Goal: Task Accomplishment & Management: Manage account settings

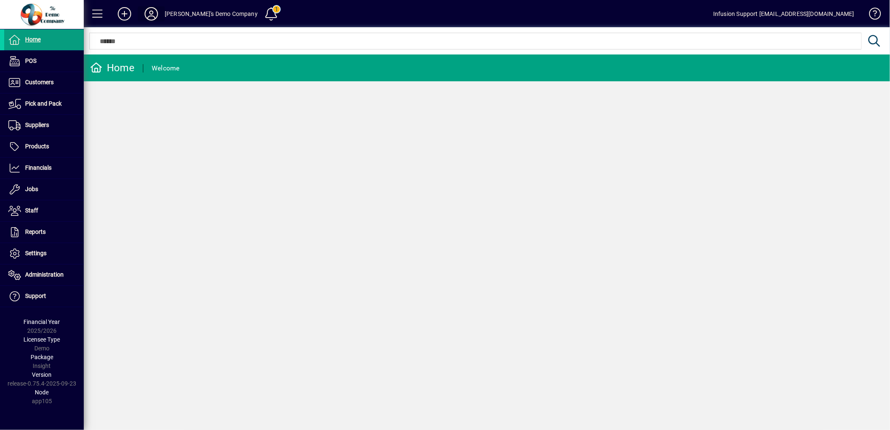
click at [150, 15] on icon at bounding box center [151, 13] width 17 height 13
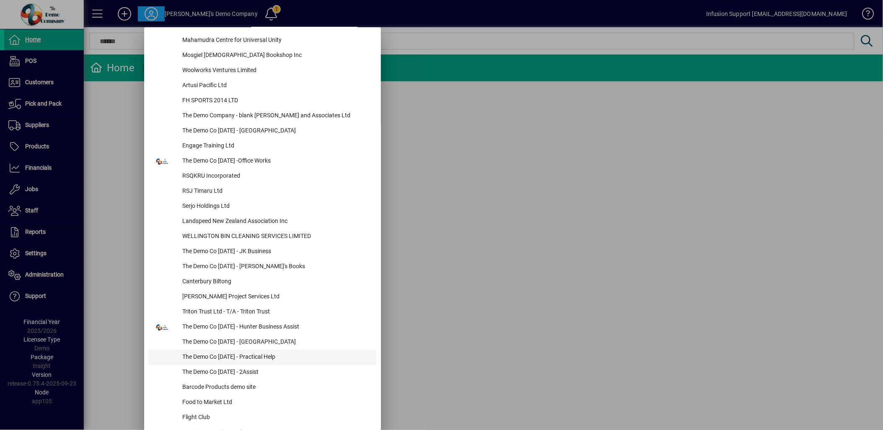
scroll to position [3048, 0]
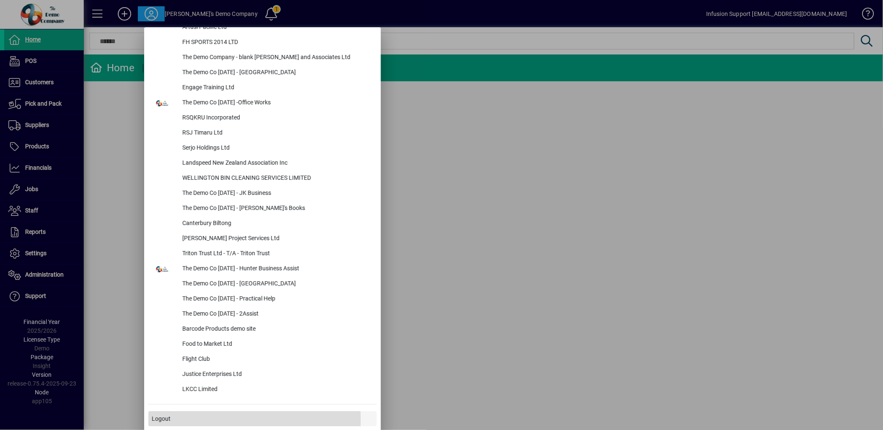
click at [163, 418] on span "Logout" at bounding box center [161, 418] width 19 height 9
